Goal: Information Seeking & Learning: Understand process/instructions

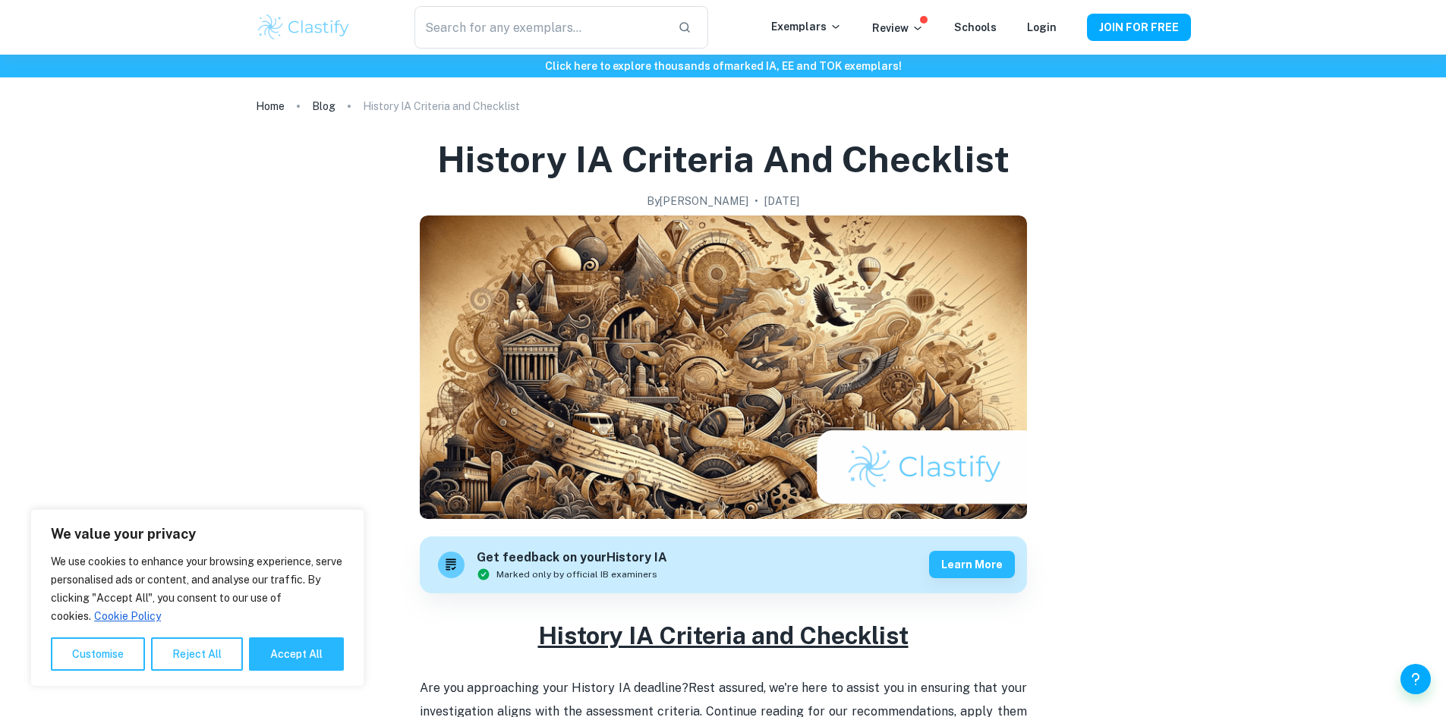
scroll to position [586, 0]
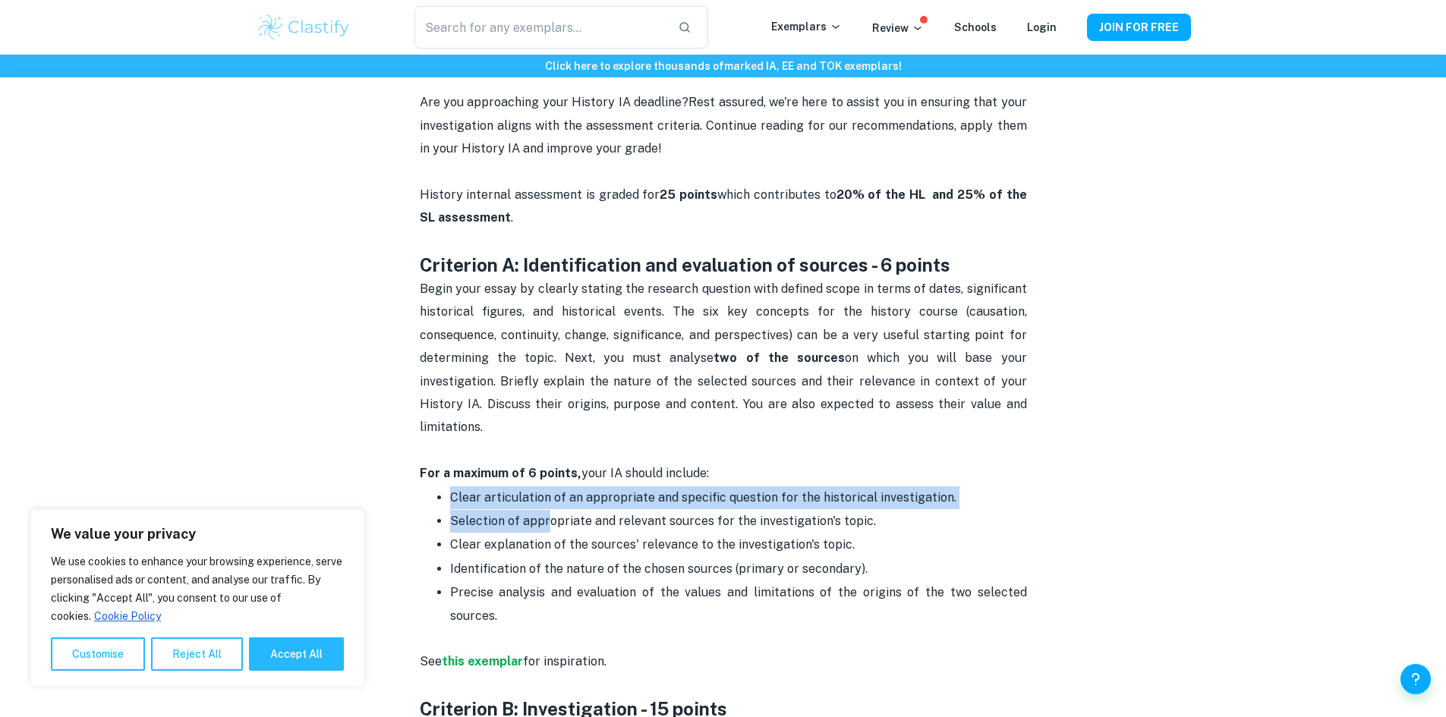
drag, startPoint x: 445, startPoint y: 481, endPoint x: 550, endPoint y: 495, distance: 105.6
click at [550, 495] on ul "Clear articulation of an appropriate and specific question for the historical i…" at bounding box center [723, 557] width 607 height 142
click at [550, 514] on span "Selection of appropriate and relevant sources for the investigation's topic." at bounding box center [663, 521] width 426 height 14
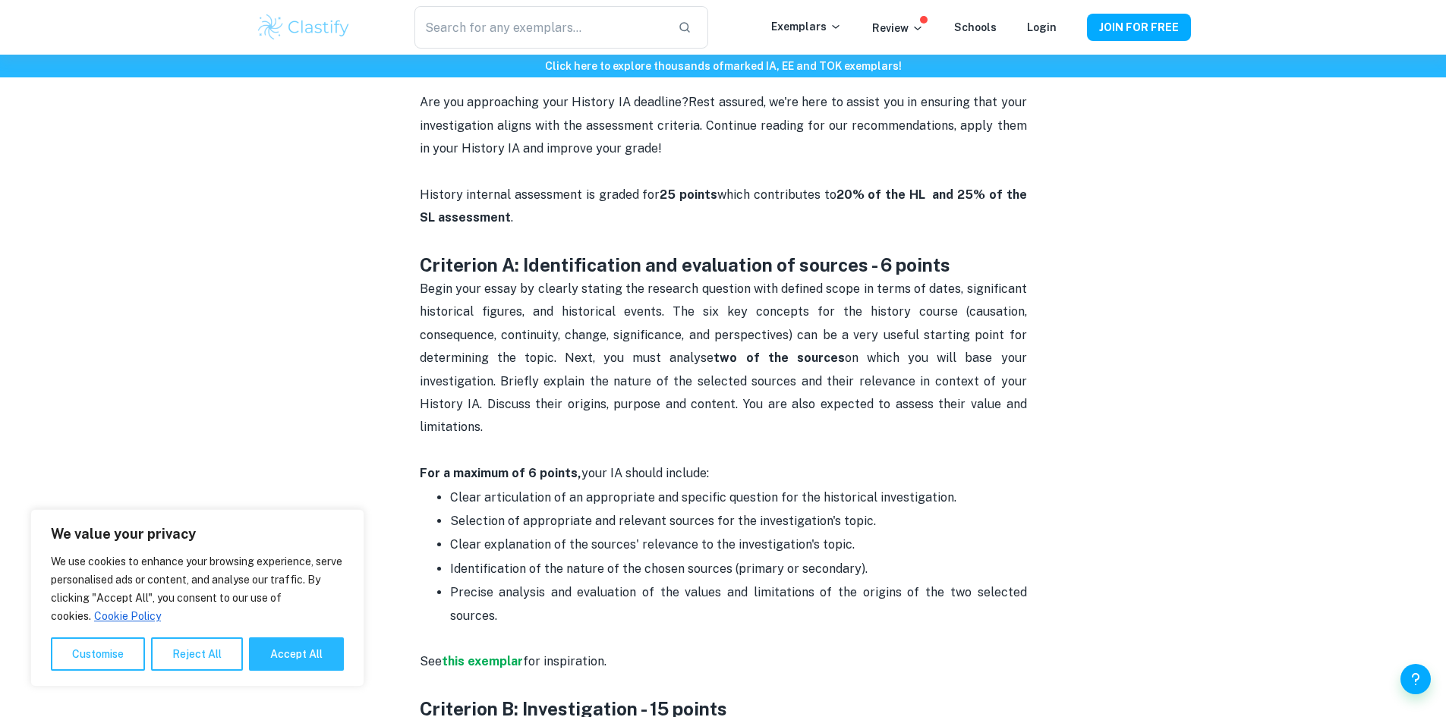
drag, startPoint x: 419, startPoint y: 295, endPoint x: 971, endPoint y: 412, distance: 564.2
click at [971, 412] on p "Begin your essay by clearly stating the research question with defined scope in…" at bounding box center [723, 370] width 607 height 184
click at [972, 412] on p "Begin your essay by clearly stating the research question with defined scope in…" at bounding box center [723, 370] width 607 height 184
drag, startPoint x: 402, startPoint y: 288, endPoint x: 1035, endPoint y: 406, distance: 643.9
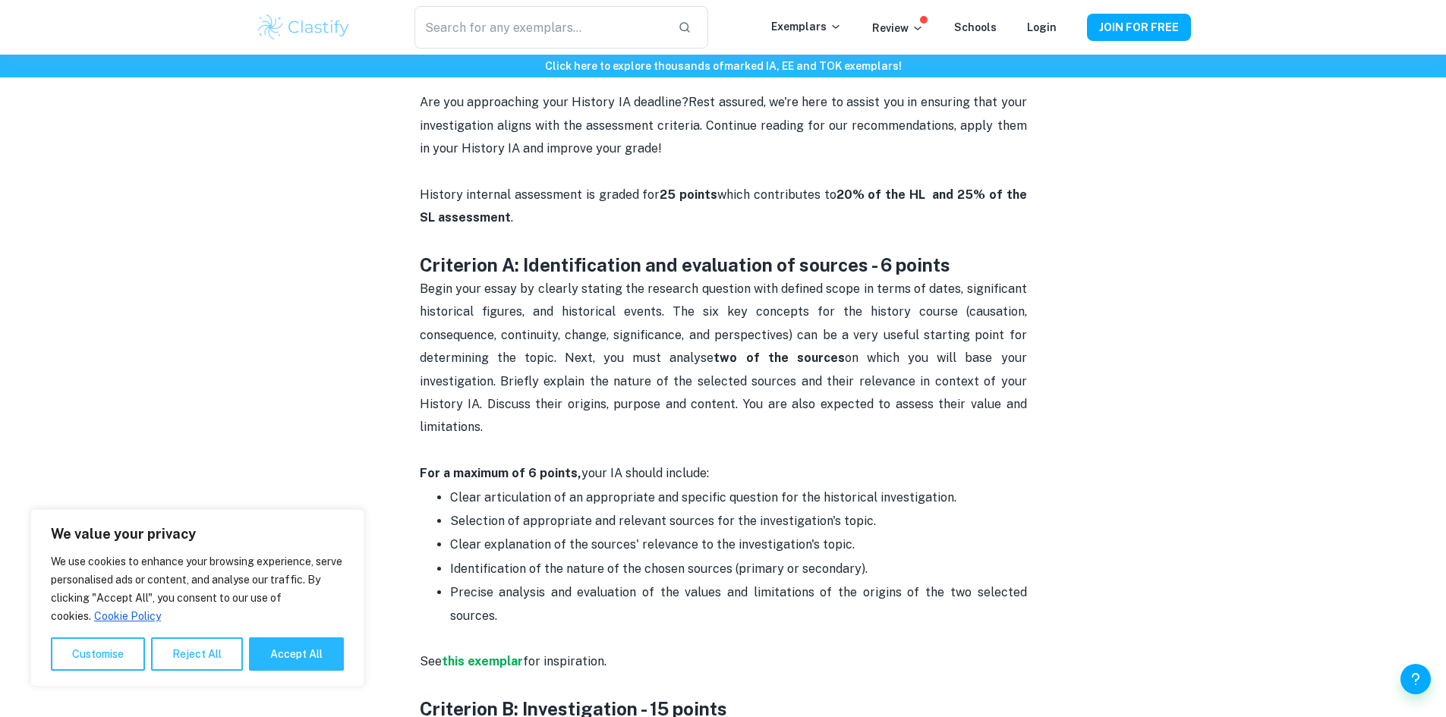
drag, startPoint x: 1035, startPoint y: 406, endPoint x: 1014, endPoint y: 402, distance: 21.6
drag, startPoint x: 1014, startPoint y: 402, endPoint x: 1023, endPoint y: 403, distance: 9.1
click at [1014, 402] on p "Begin your essay by clearly stating the research question with defined scope in…" at bounding box center [723, 370] width 607 height 184
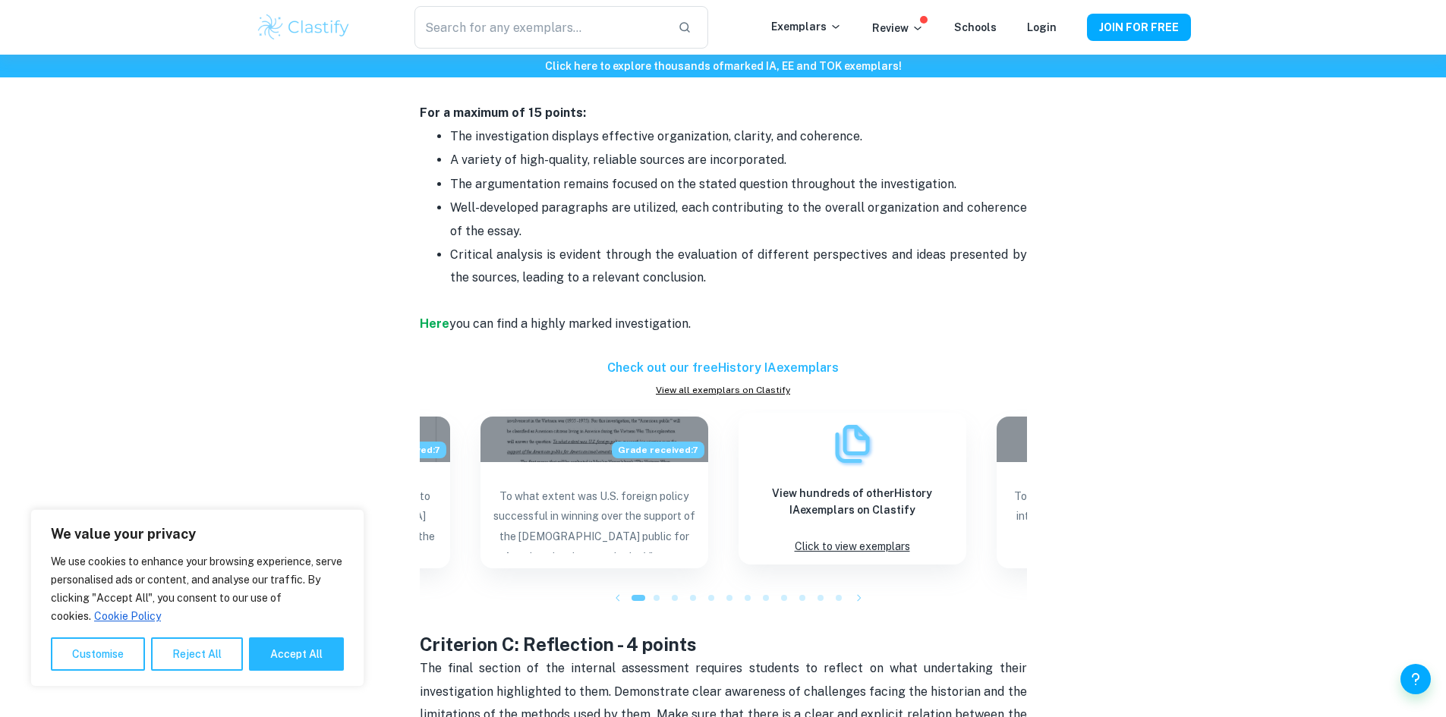
scroll to position [1725, 0]
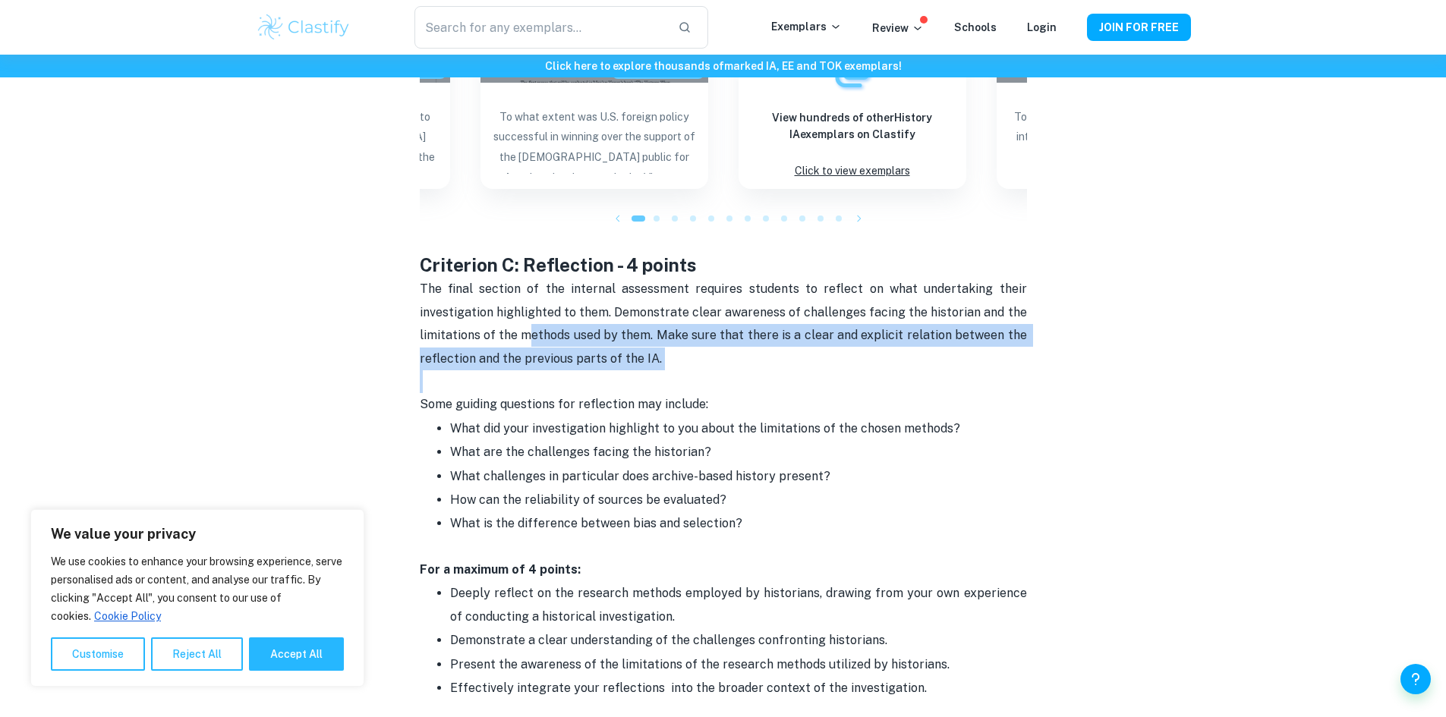
drag, startPoint x: 526, startPoint y: 294, endPoint x: 745, endPoint y: 333, distance: 222.1
click at [745, 370] on p "Some guiding questions for reflection may include:" at bounding box center [723, 393] width 607 height 46
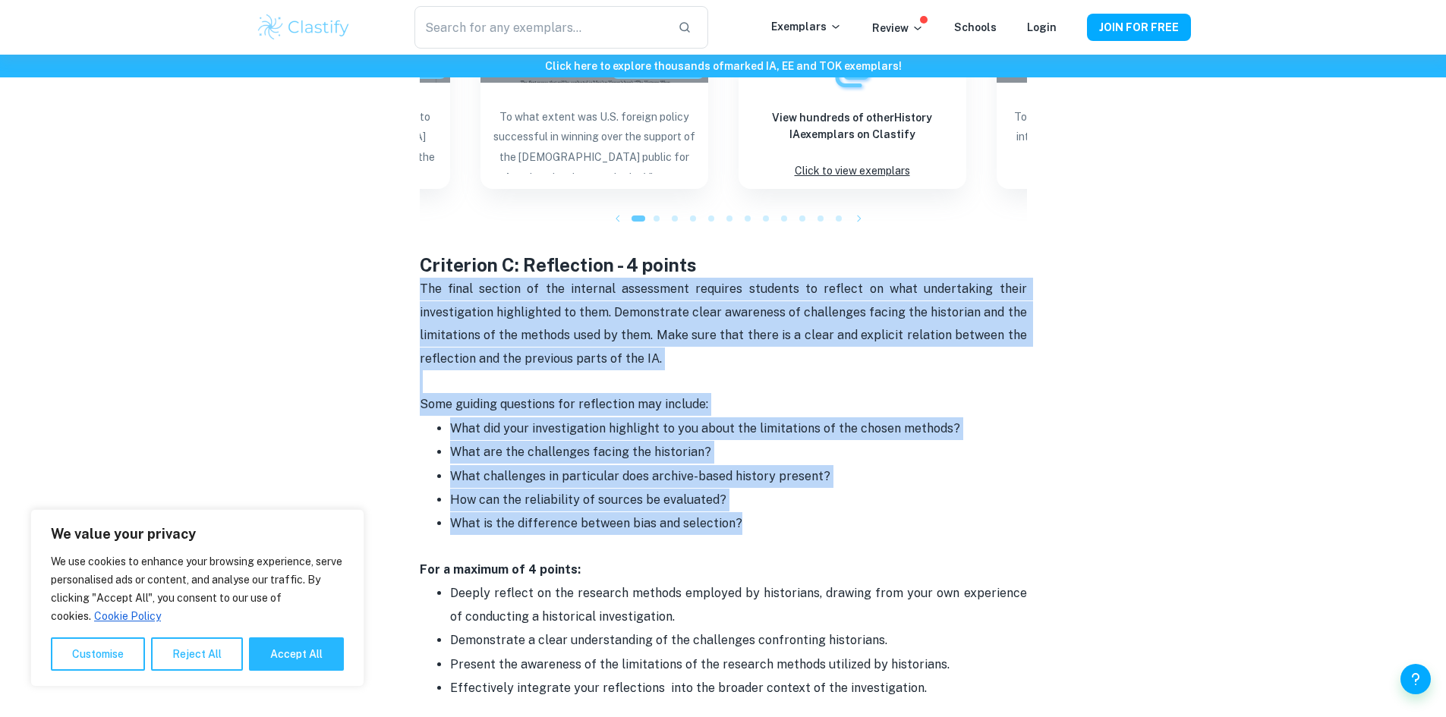
drag, startPoint x: 794, startPoint y: 472, endPoint x: 369, endPoint y: 233, distance: 487.7
drag, startPoint x: 373, startPoint y: 235, endPoint x: 865, endPoint y: 477, distance: 548.9
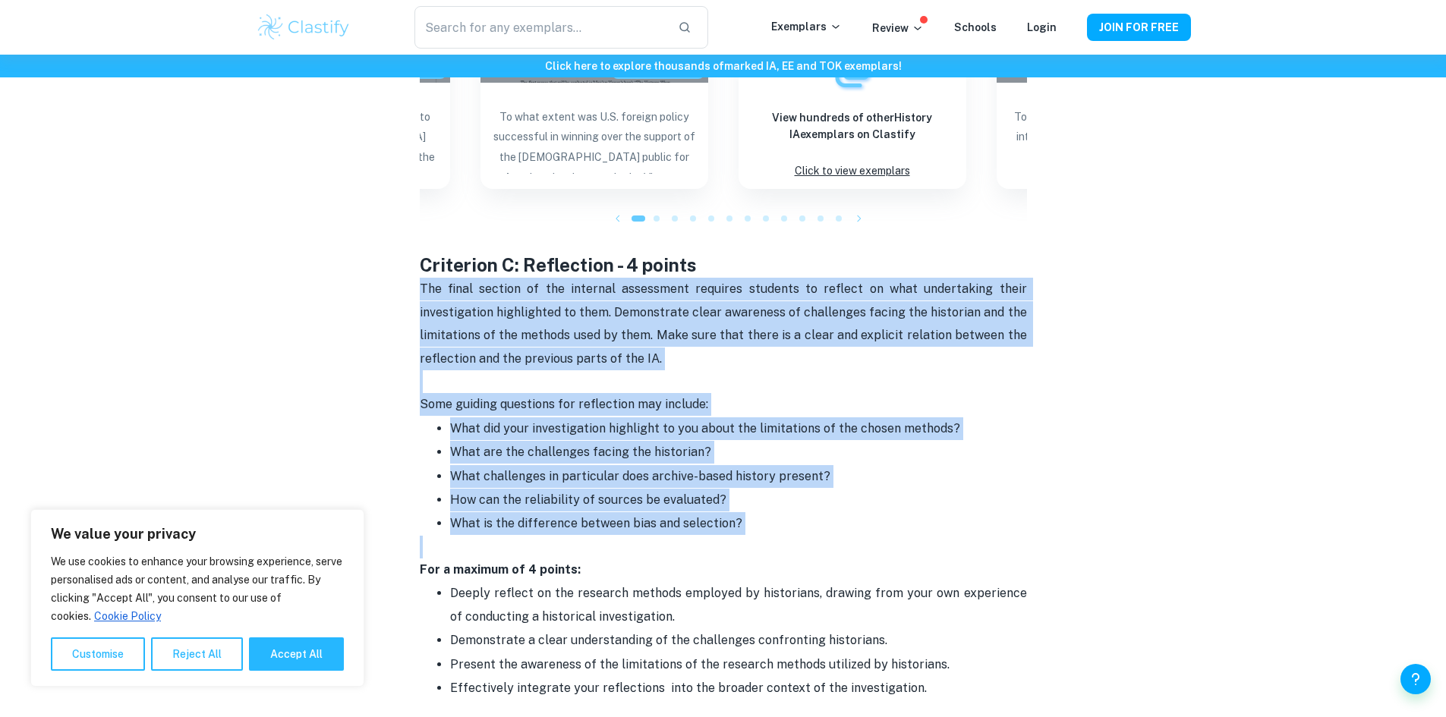
click at [865, 512] on p "What is the difference between bias and selection?" at bounding box center [738, 523] width 577 height 23
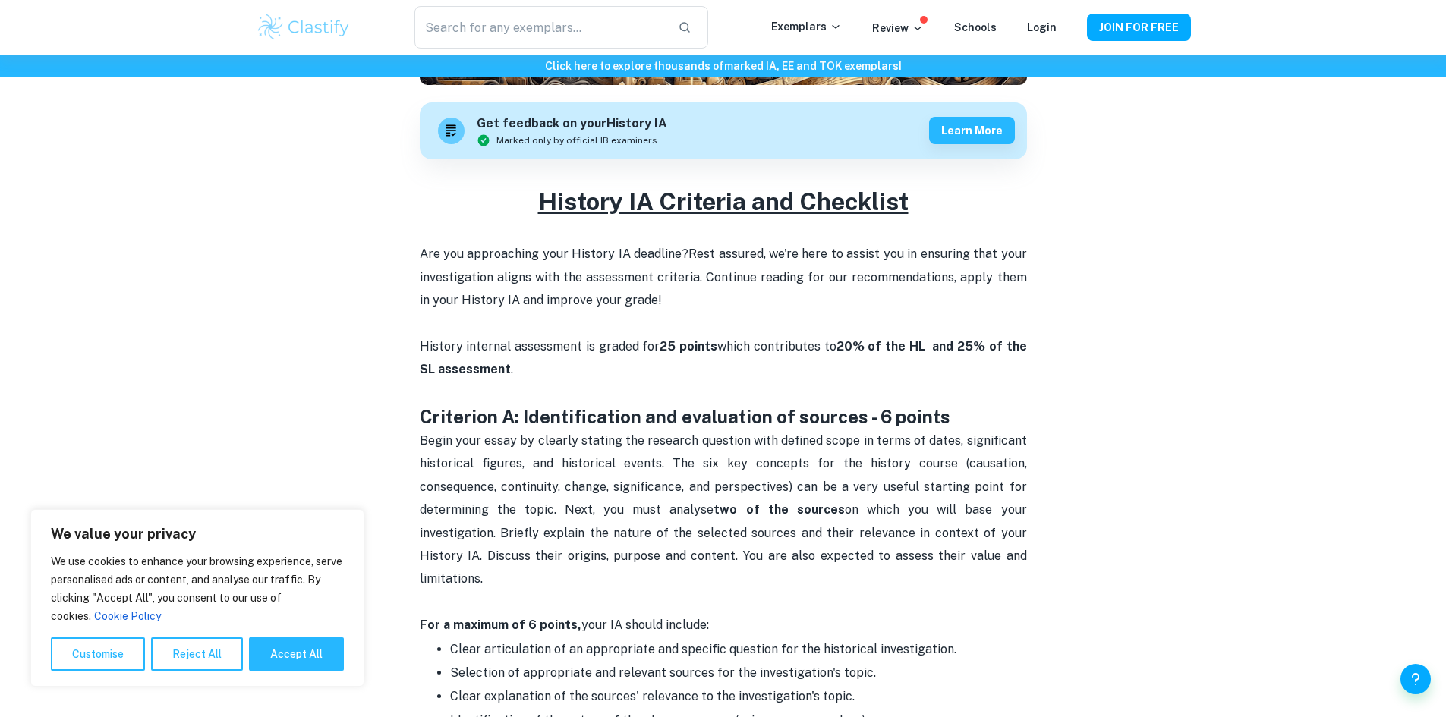
scroll to position [0, 0]
